Goal: Task Accomplishment & Management: Use online tool/utility

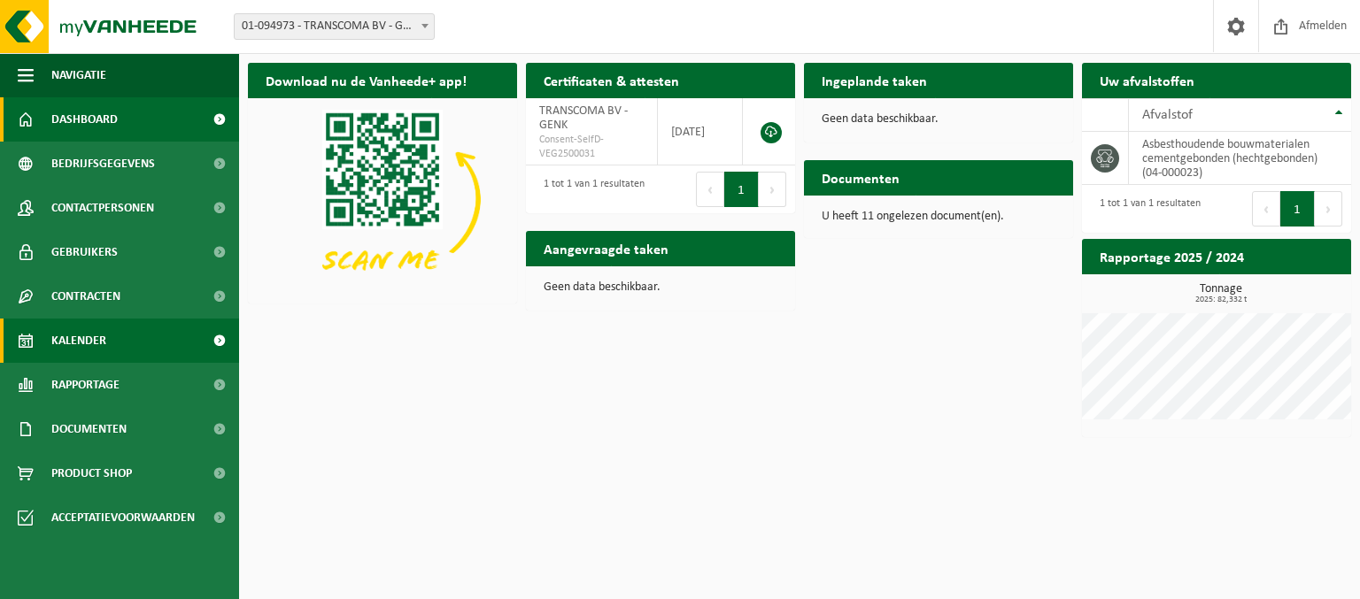
click at [87, 341] on span "Kalender" at bounding box center [78, 341] width 55 height 44
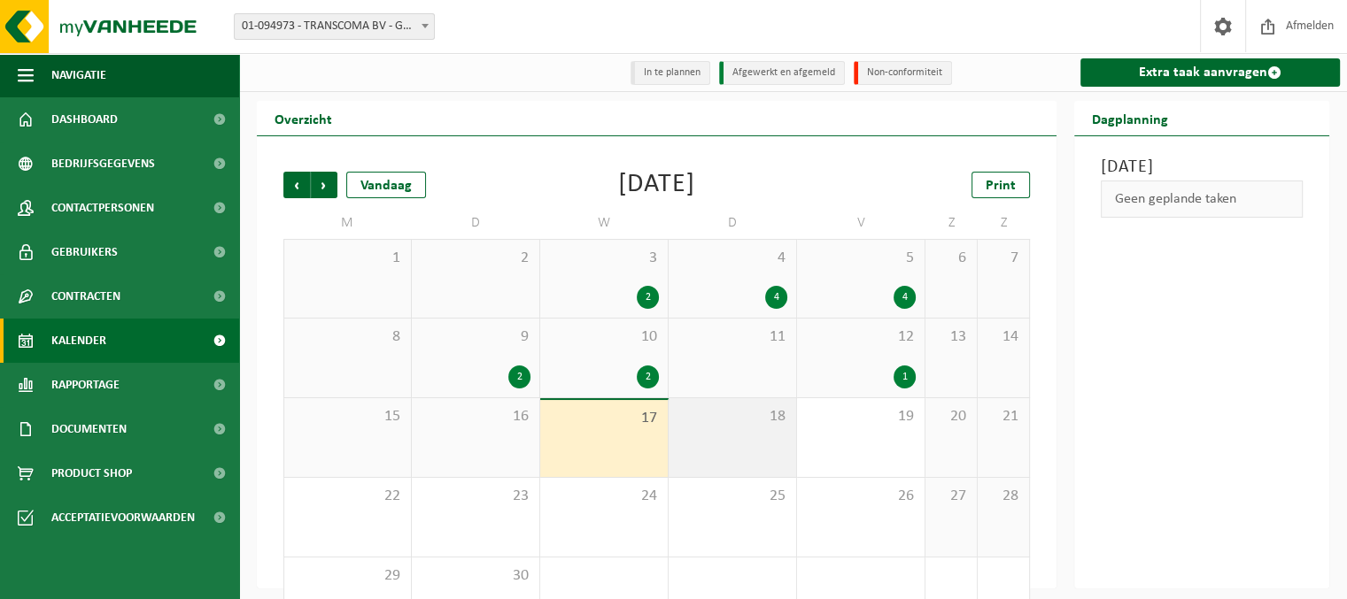
click at [737, 431] on div "18" at bounding box center [731, 437] width 127 height 79
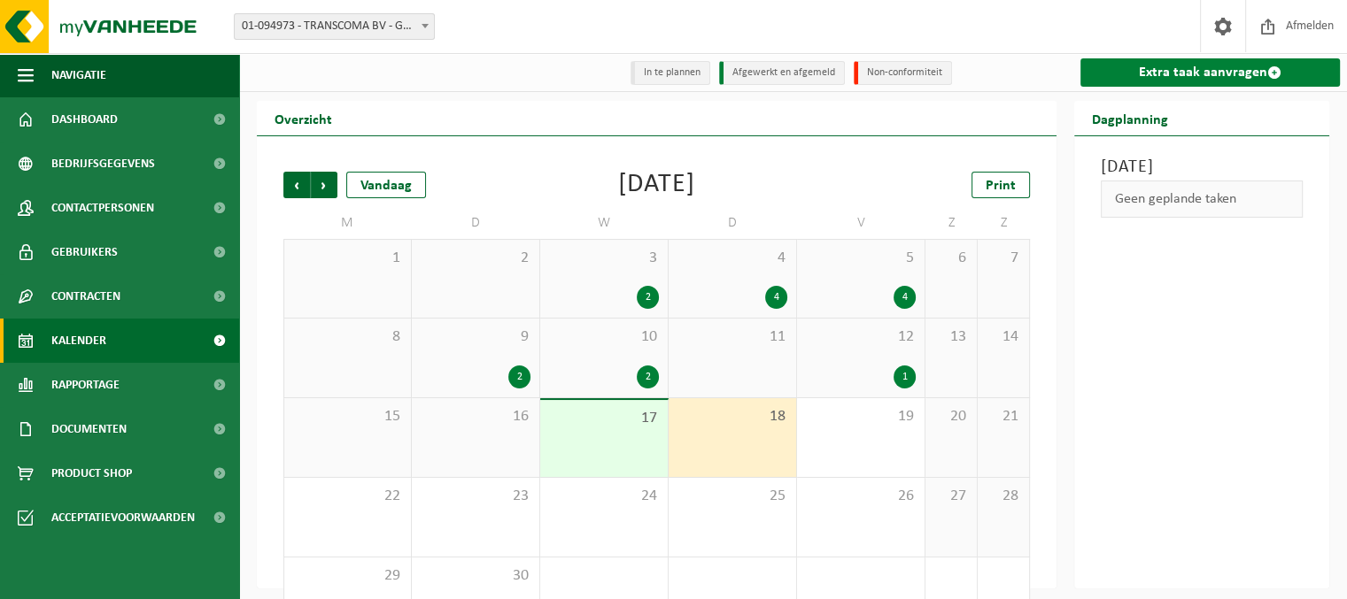
click at [1220, 72] on link "Extra taak aanvragen" at bounding box center [1209, 72] width 259 height 28
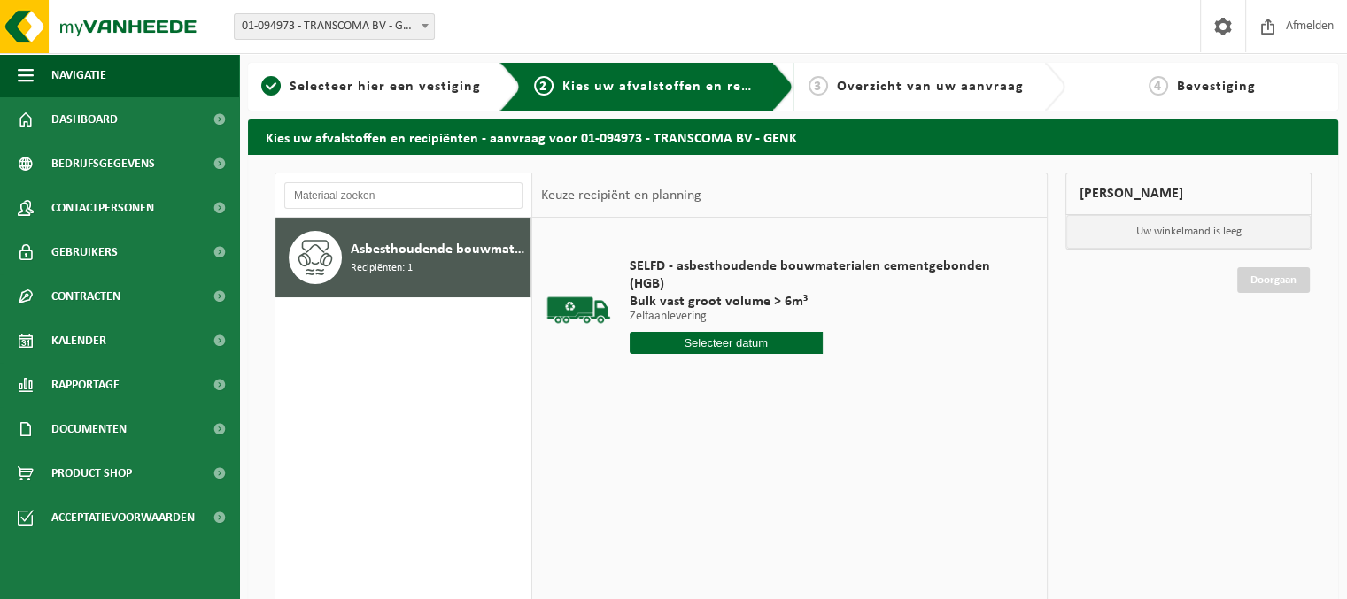
click at [724, 343] on input "text" at bounding box center [725, 343] width 193 height 22
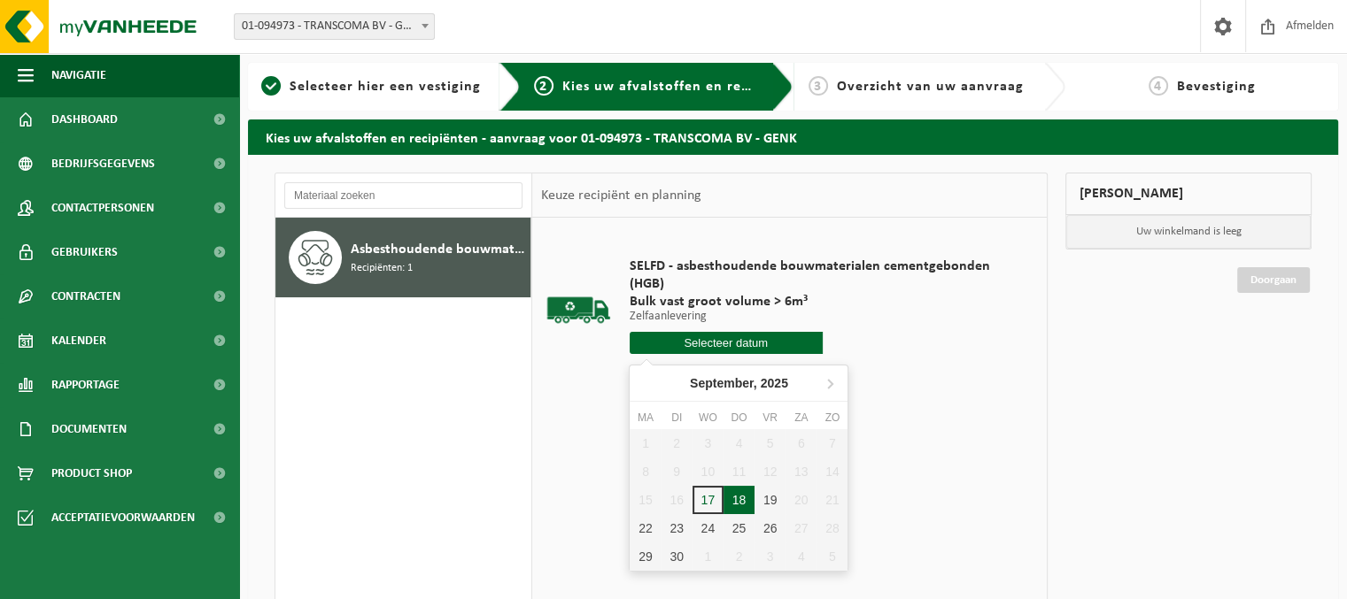
click at [739, 506] on div "18" at bounding box center [738, 500] width 31 height 28
type input "Van [DATE]"
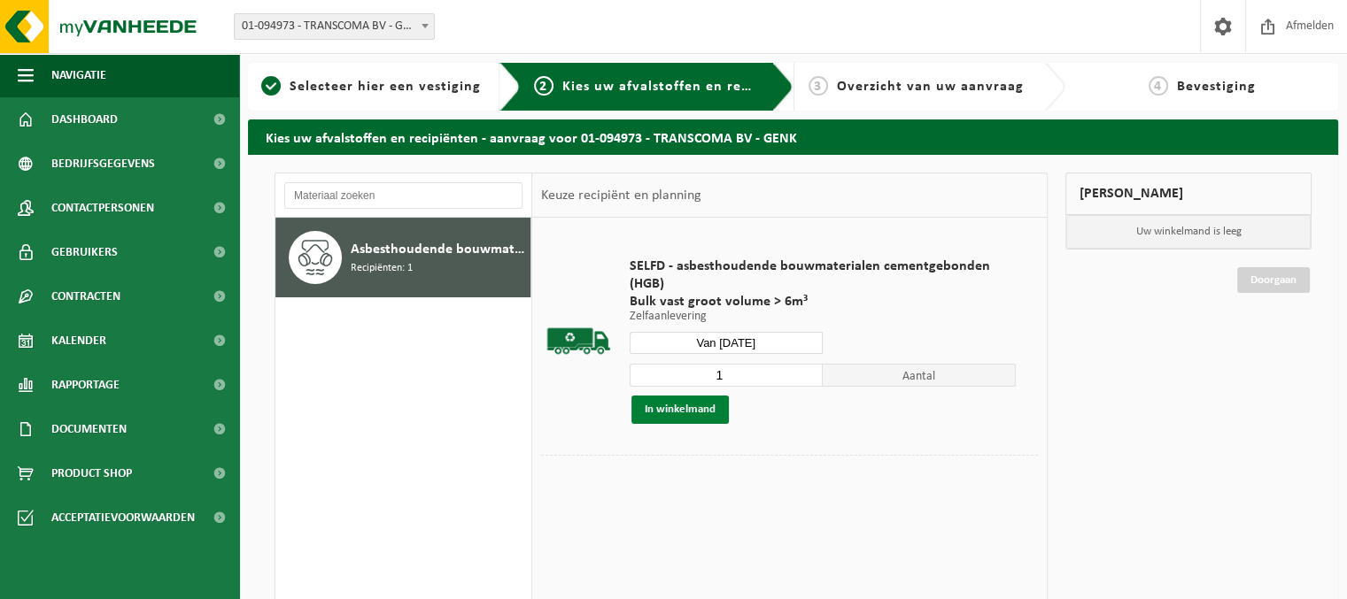
click at [675, 407] on button "In winkelmand" at bounding box center [679, 410] width 97 height 28
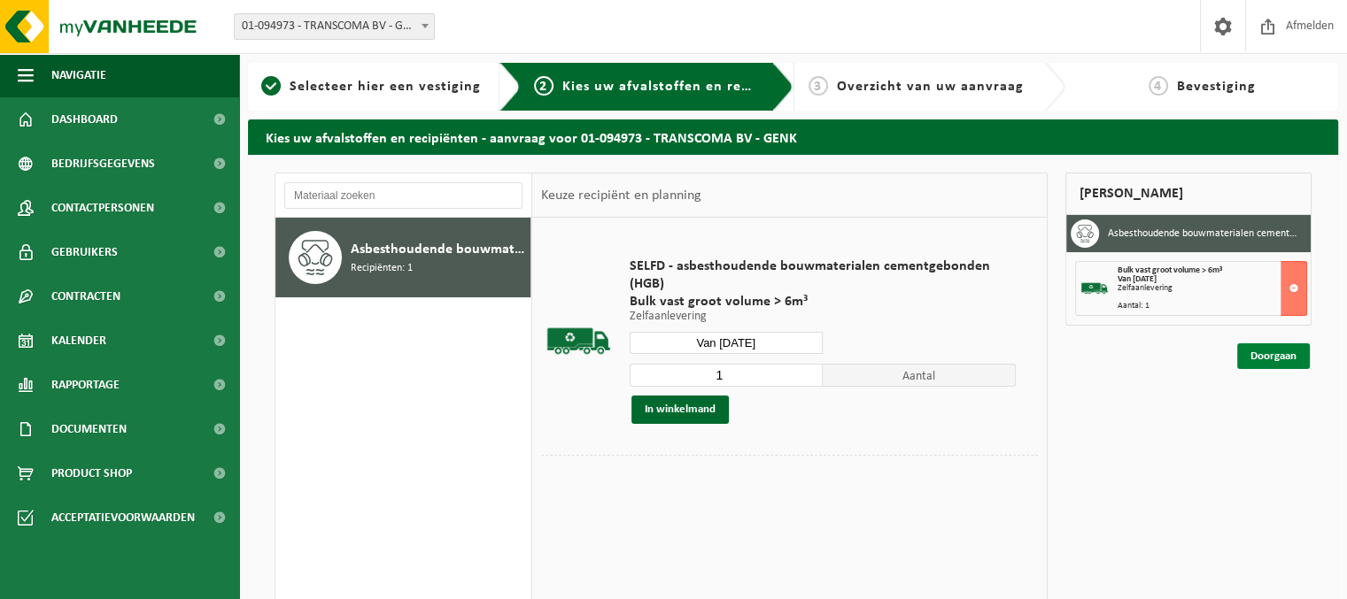
click at [1262, 353] on link "Doorgaan" at bounding box center [1273, 356] width 73 height 26
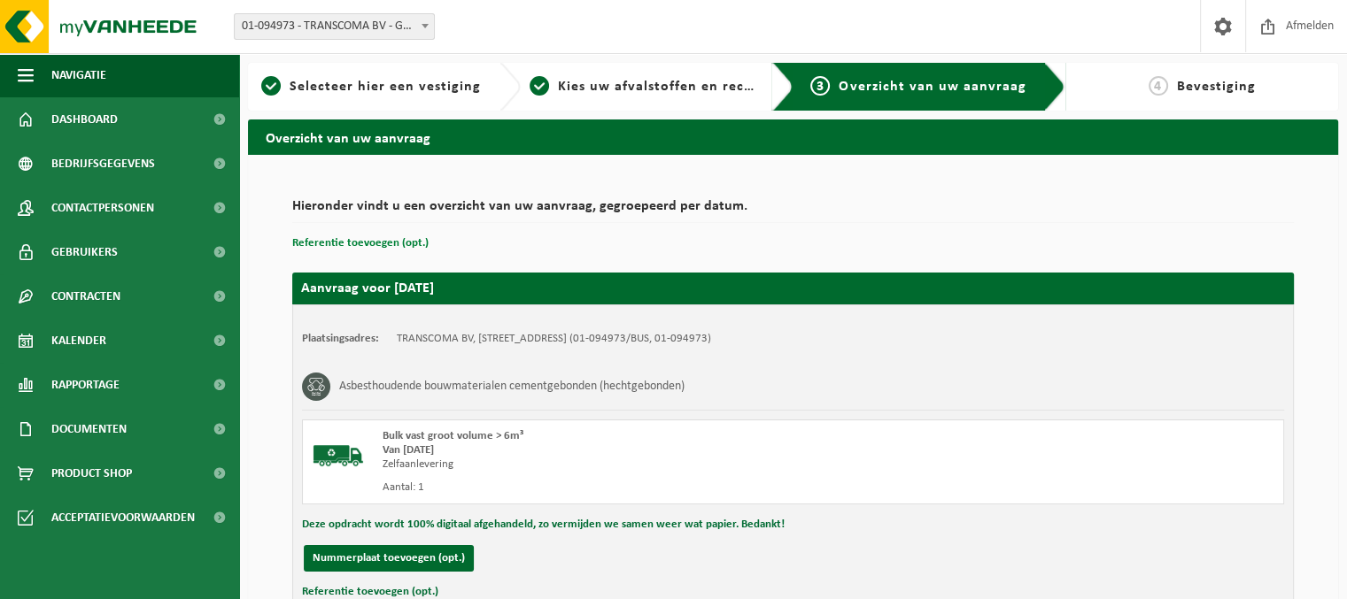
click at [351, 246] on button "Referentie toevoegen (opt.)" at bounding box center [360, 243] width 136 height 23
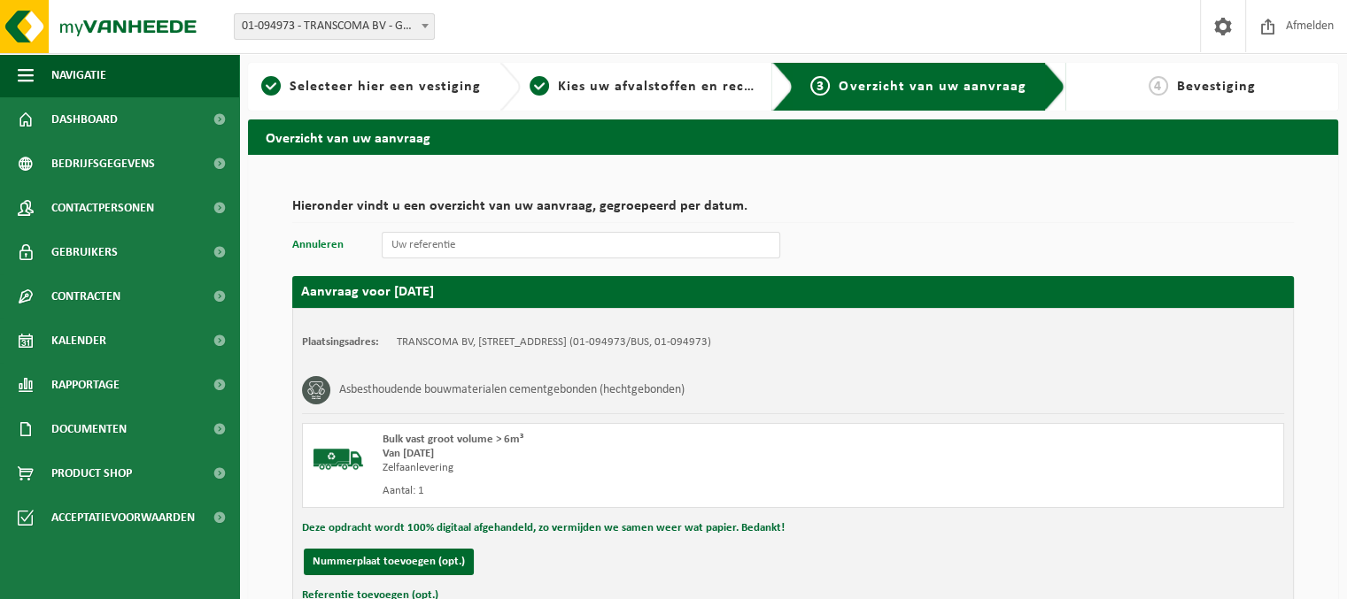
click at [318, 243] on button "Annuleren" at bounding box center [317, 245] width 51 height 23
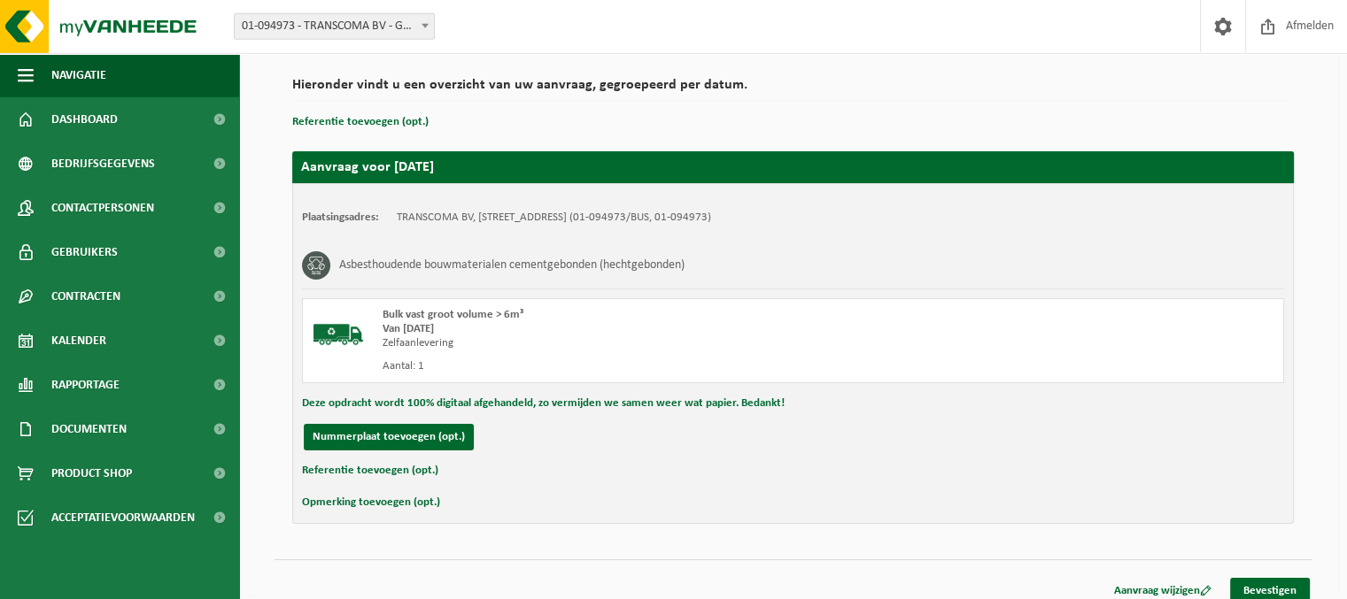
scroll to position [125, 0]
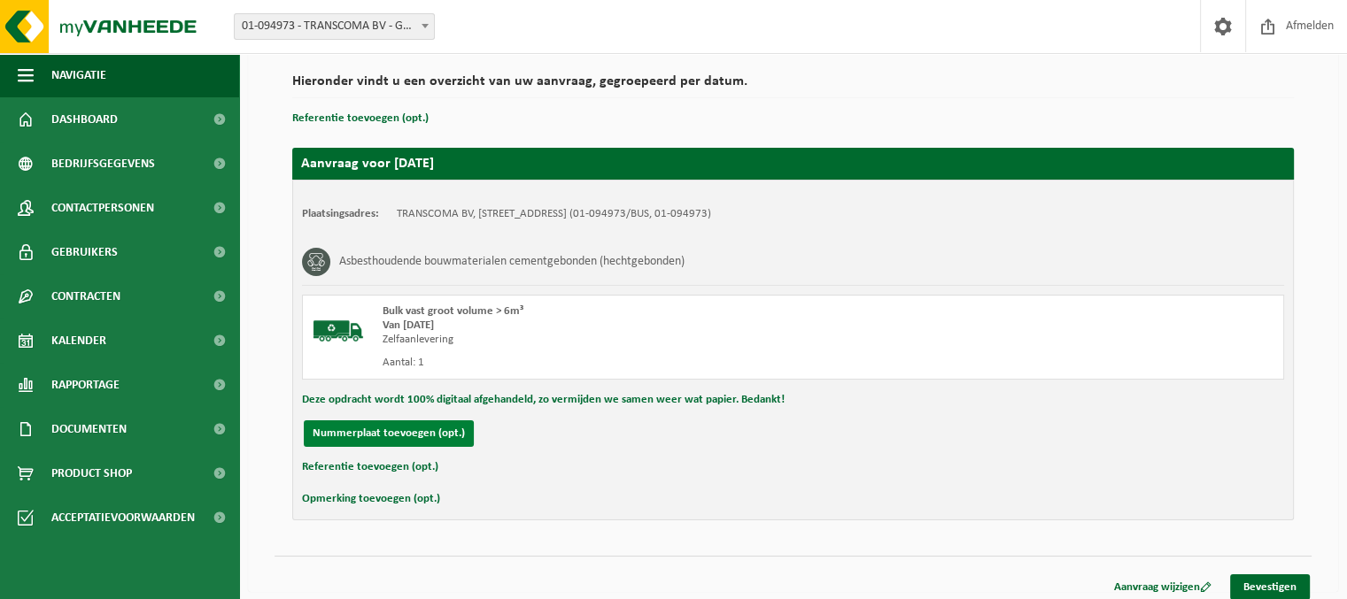
click at [383, 434] on button "Nummerplaat toevoegen (opt.)" at bounding box center [389, 434] width 170 height 27
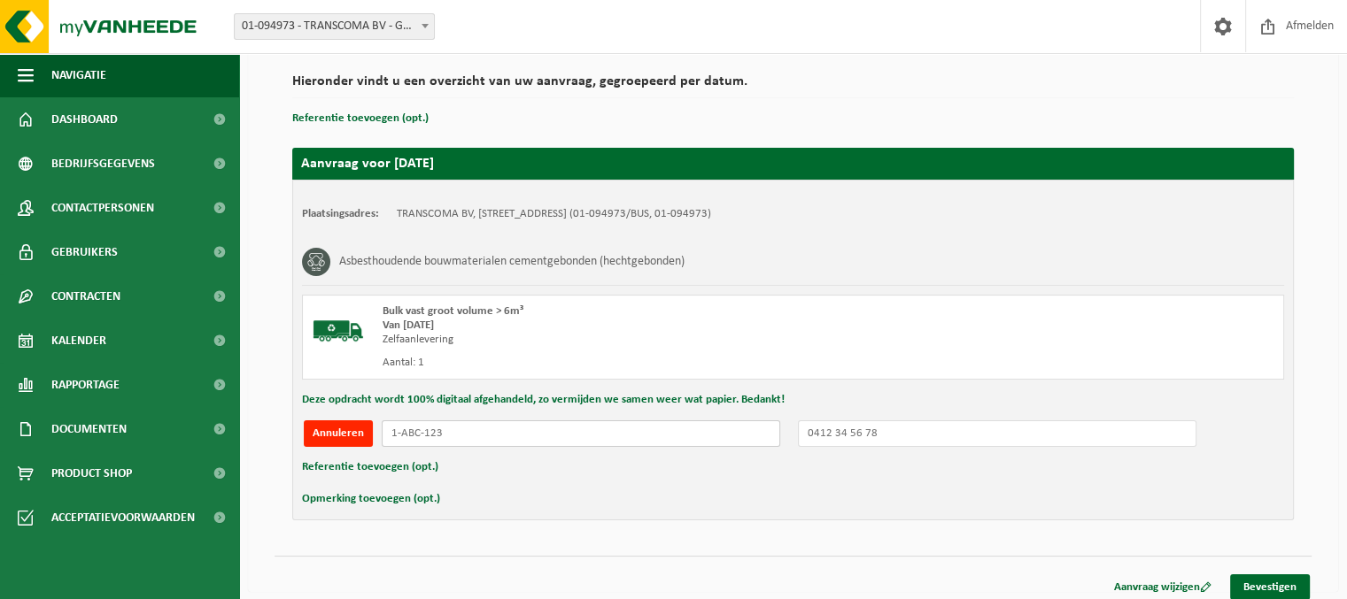
click at [423, 434] on input "text" at bounding box center [581, 434] width 398 height 27
type input "2frp928"
click at [915, 434] on input "text" at bounding box center [997, 434] width 398 height 27
drag, startPoint x: 449, startPoint y: 435, endPoint x: 313, endPoint y: 452, distance: 136.6
click at [382, 447] on input "2frp928" at bounding box center [581, 434] width 398 height 27
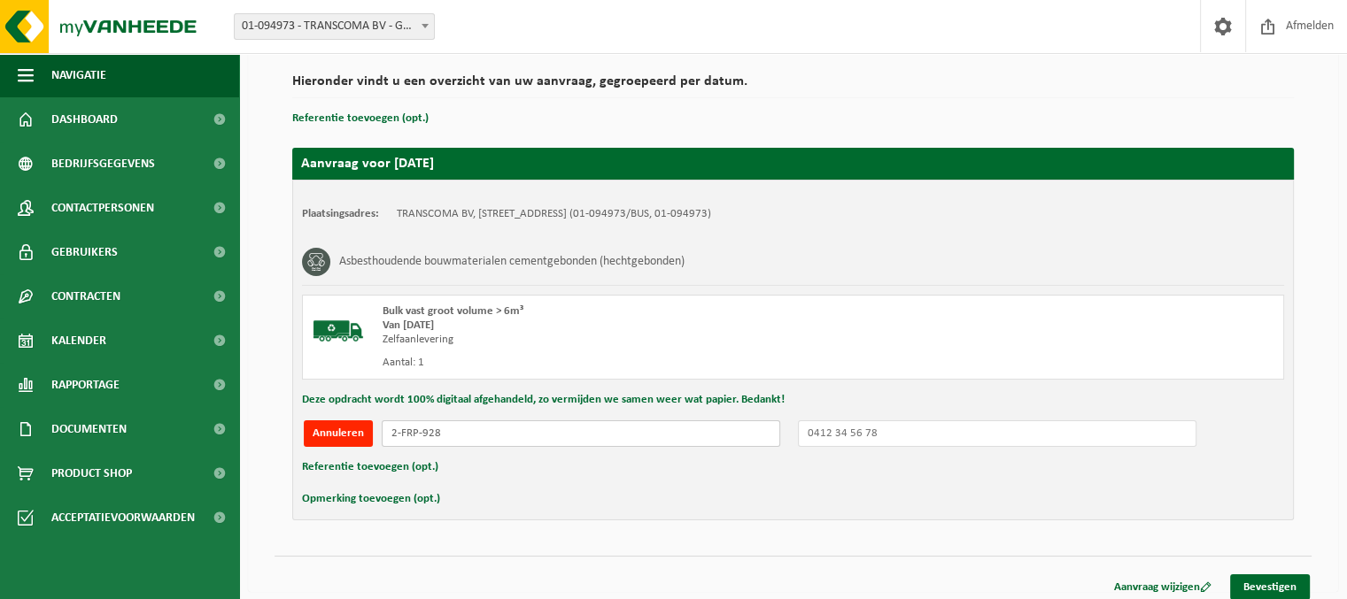
type input "2-FRP-928"
click at [848, 431] on input "text" at bounding box center [997, 434] width 398 height 27
type input "0478848911"
click at [1260, 581] on link "Bevestigen" at bounding box center [1270, 588] width 80 height 26
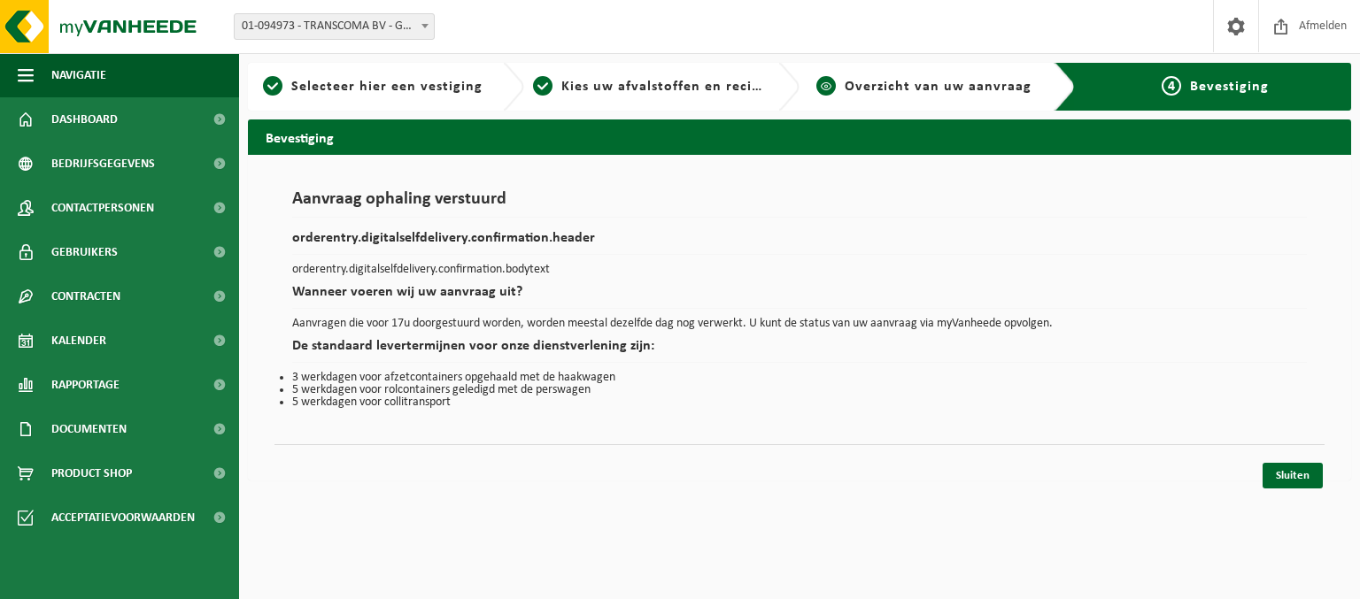
click at [914, 90] on span "Overzicht van uw aanvraag" at bounding box center [938, 87] width 187 height 14
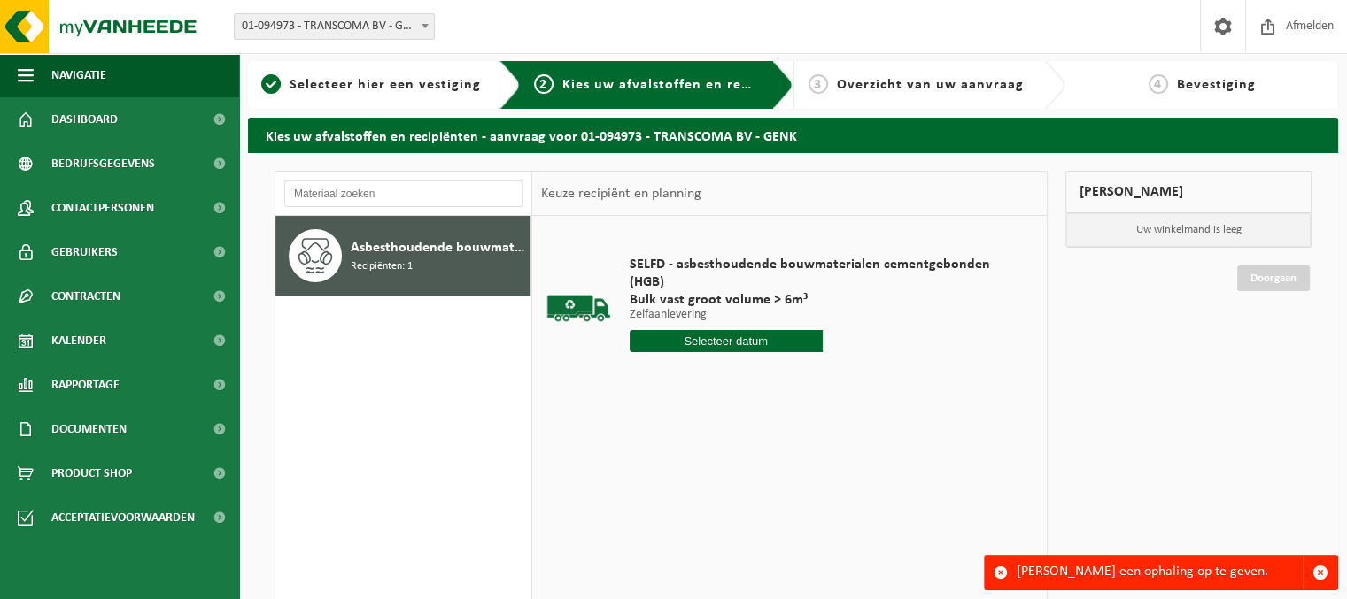
scroll to position [1, 0]
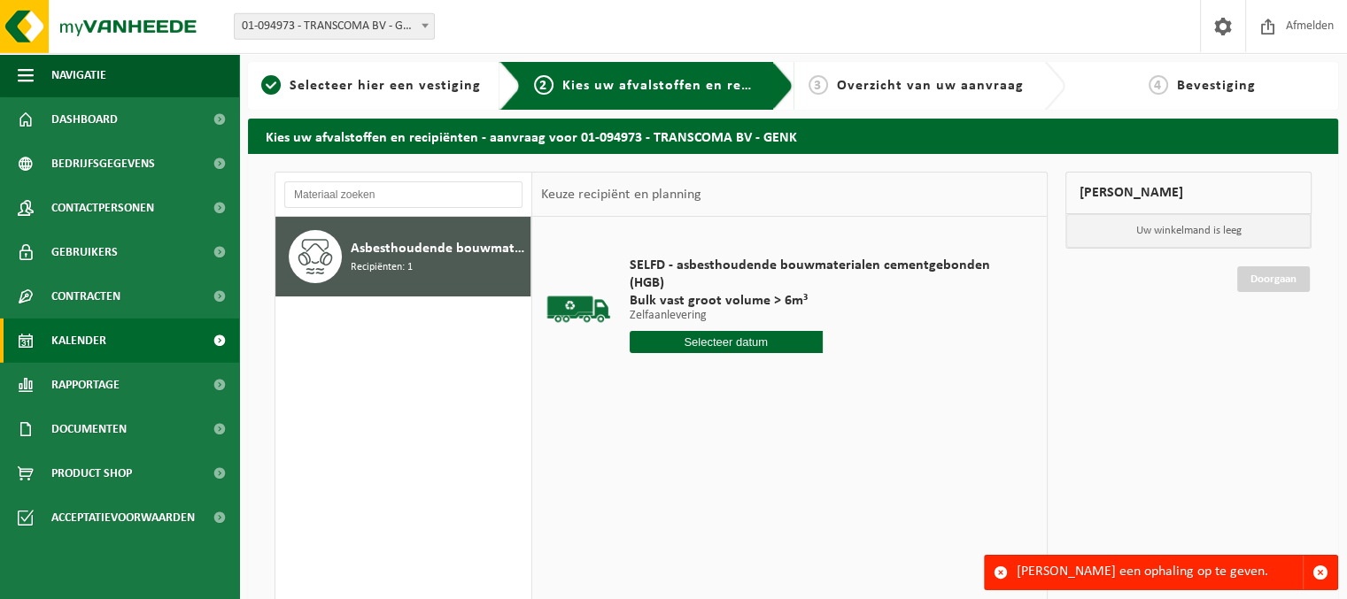
click at [100, 341] on span "Kalender" at bounding box center [78, 341] width 55 height 44
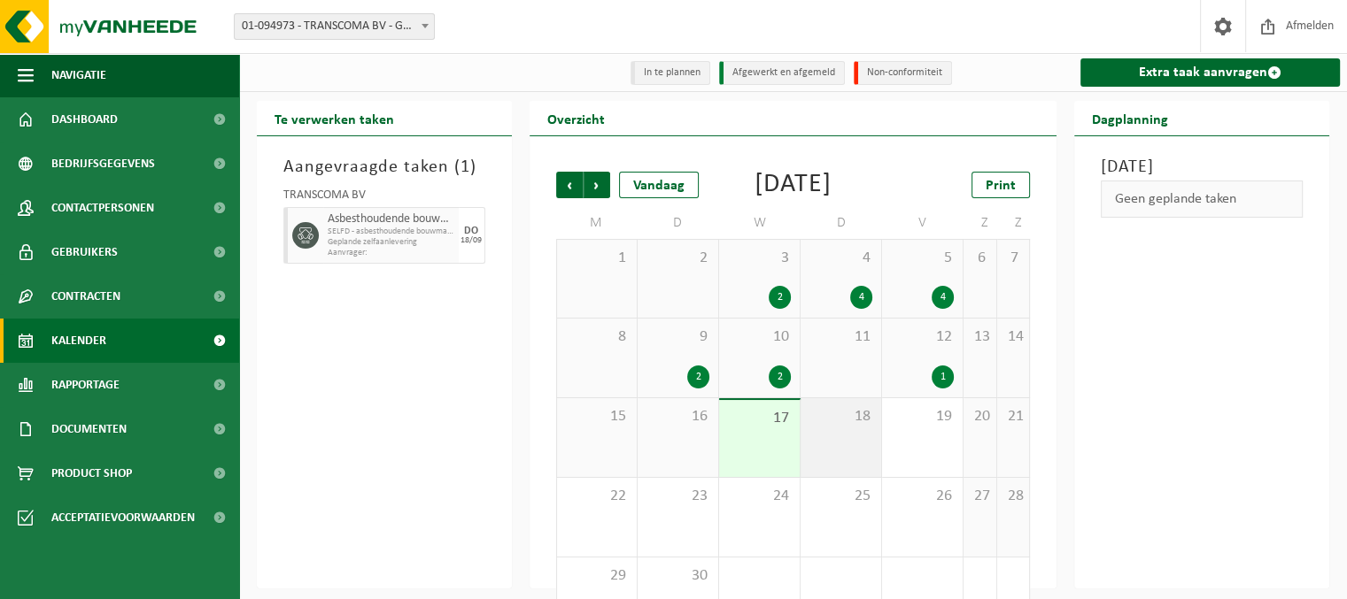
click at [858, 466] on div "18" at bounding box center [840, 437] width 81 height 79
click at [776, 428] on span "17" at bounding box center [759, 418] width 63 height 19
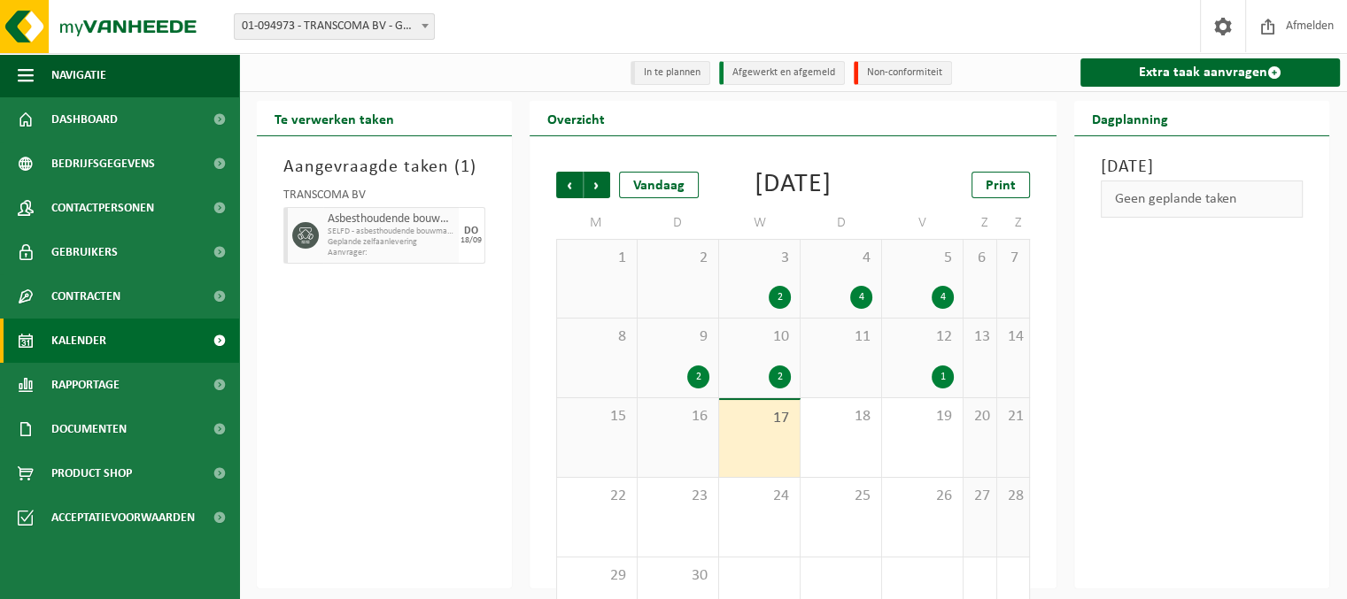
click at [770, 75] on li "Afgewerkt en afgemeld" at bounding box center [782, 73] width 126 height 24
click at [909, 71] on li "Non-conformiteit" at bounding box center [902, 73] width 98 height 24
click at [833, 475] on div "18" at bounding box center [840, 437] width 81 height 79
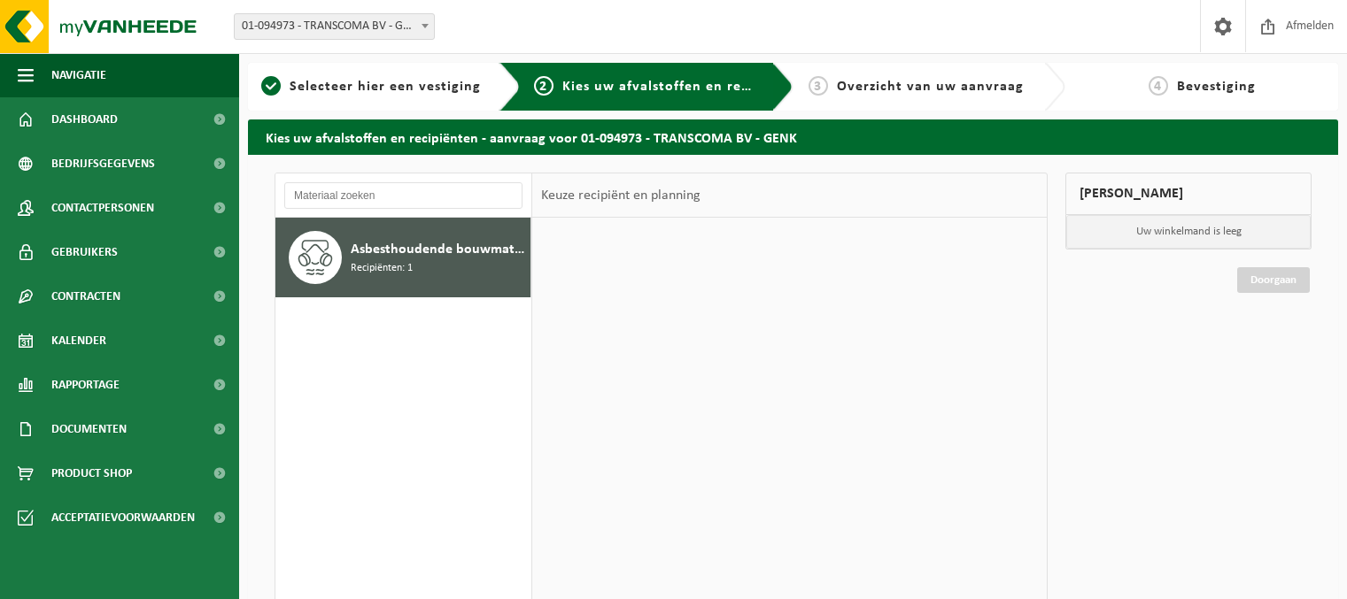
scroll to position [1, 0]
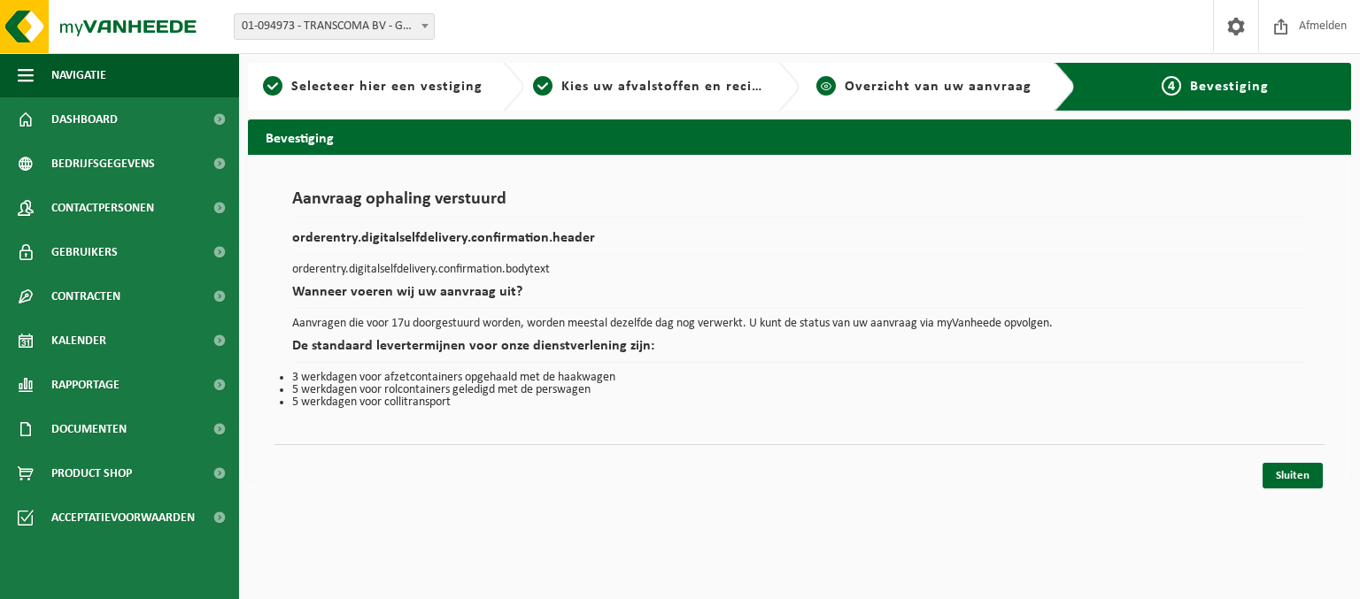
click at [974, 88] on span "Overzicht van uw aanvraag" at bounding box center [938, 87] width 187 height 14
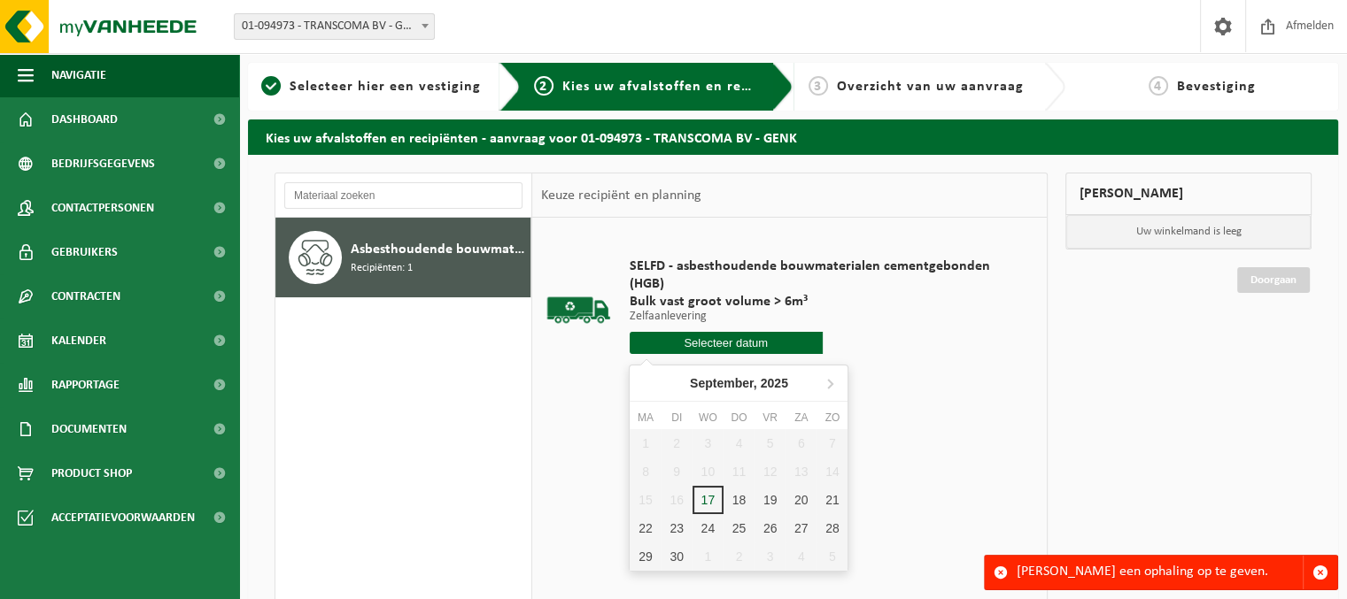
click at [760, 348] on input "text" at bounding box center [725, 343] width 193 height 22
click at [725, 506] on div "18" at bounding box center [738, 500] width 31 height 28
type input "Van [DATE]"
